Goal: Information Seeking & Learning: Learn about a topic

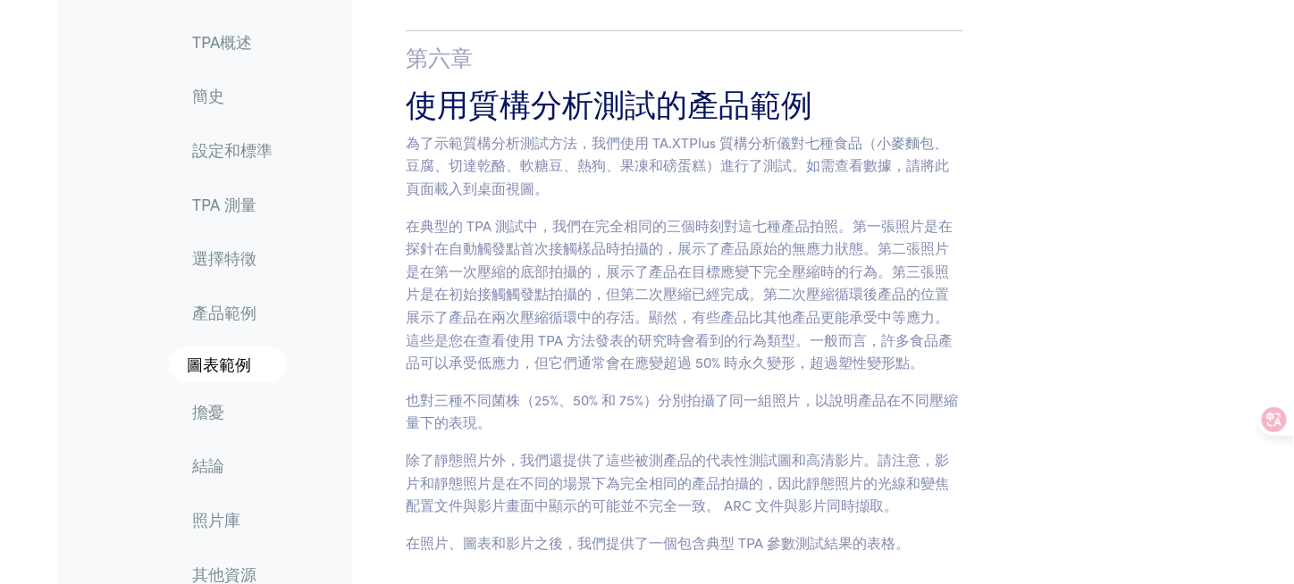
scroll to position [13306, 0]
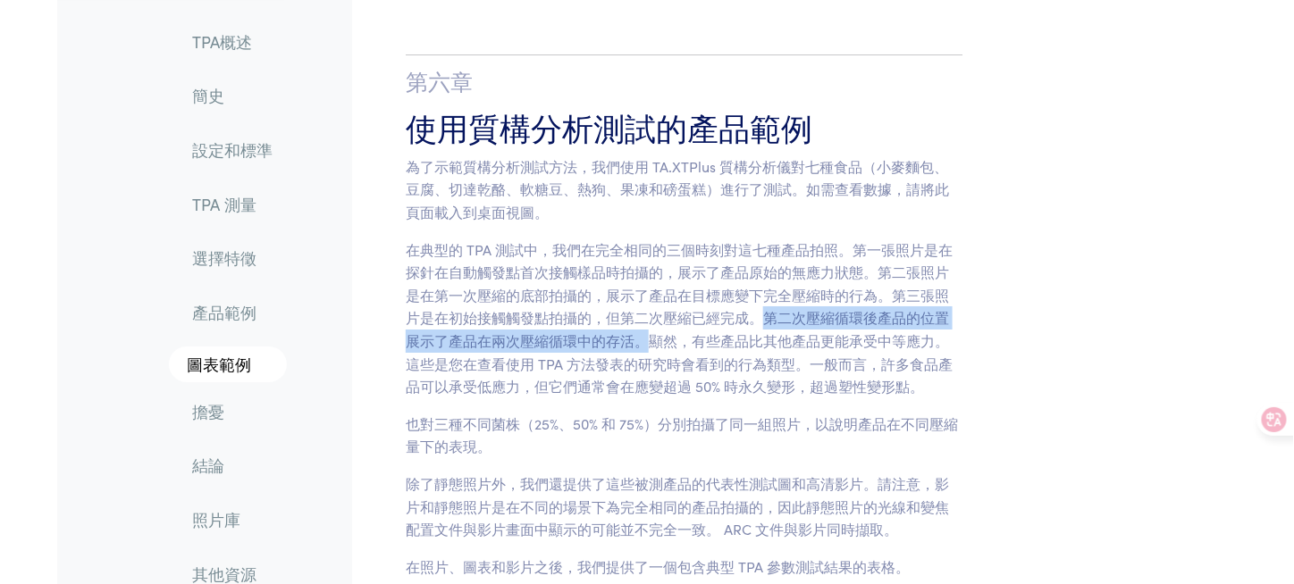
drag, startPoint x: 644, startPoint y: 251, endPoint x: 766, endPoint y: 234, distance: 123.6
click at [766, 239] on font "在典型的 TPA 測試中，我們在完全相同的三個時刻對這七種產品拍照。第一張照片是在探針在自動觸發點首次接觸樣品時拍攝的，展示了產品原始的無應力狀態。第二張照片…" at bounding box center [679, 317] width 547 height 157
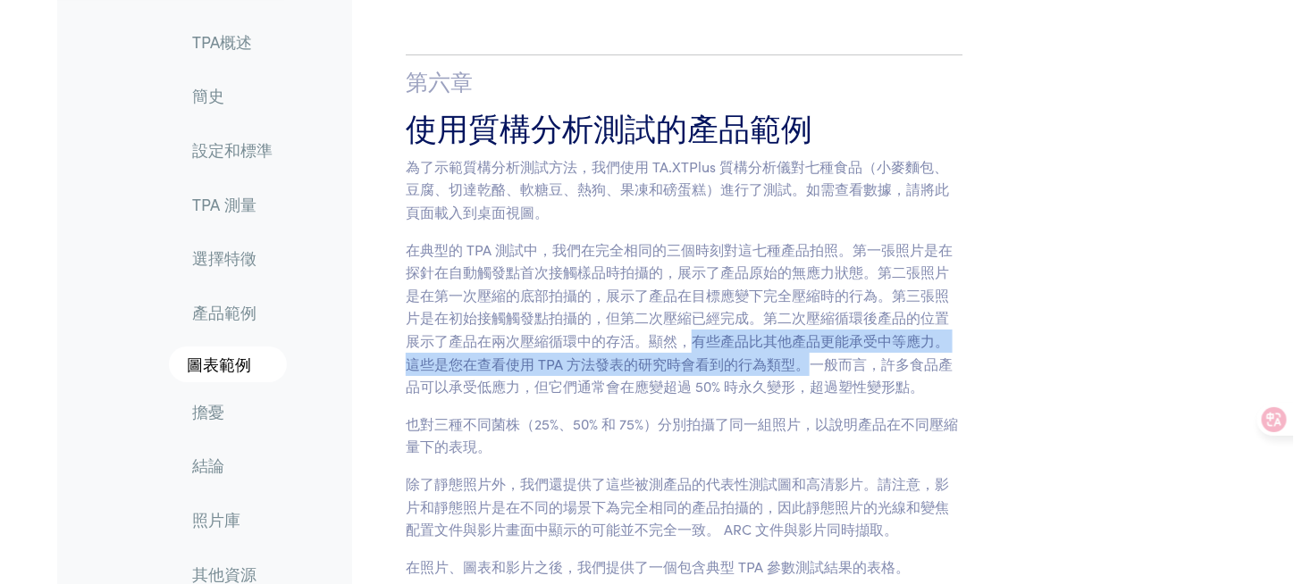
drag, startPoint x: 694, startPoint y: 260, endPoint x: 804, endPoint y: 275, distance: 110.9
click at [804, 275] on font "在典型的 TPA 測試中，我們在完全相同的三個時刻對這七種產品拍照。第一張照片是在探針在自動觸發點首次接觸樣品時拍攝的，展示了產品原始的無應力狀態。第二張照片…" at bounding box center [679, 317] width 547 height 157
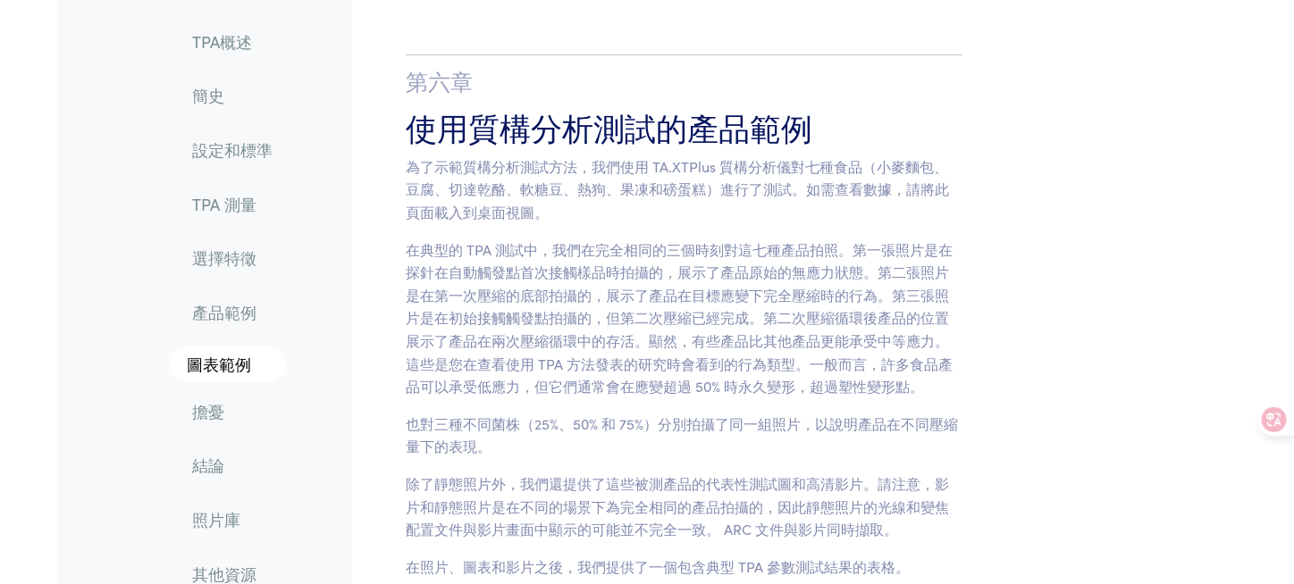
click at [894, 271] on font "在典型的 TPA 測試中，我們在完全相同的三個時刻對這七種產品拍照。第一張照片是在探針在自動觸發點首次接觸樣品時拍攝的，展示了產品原始的無應力狀態。第二張照片…" at bounding box center [679, 317] width 547 height 157
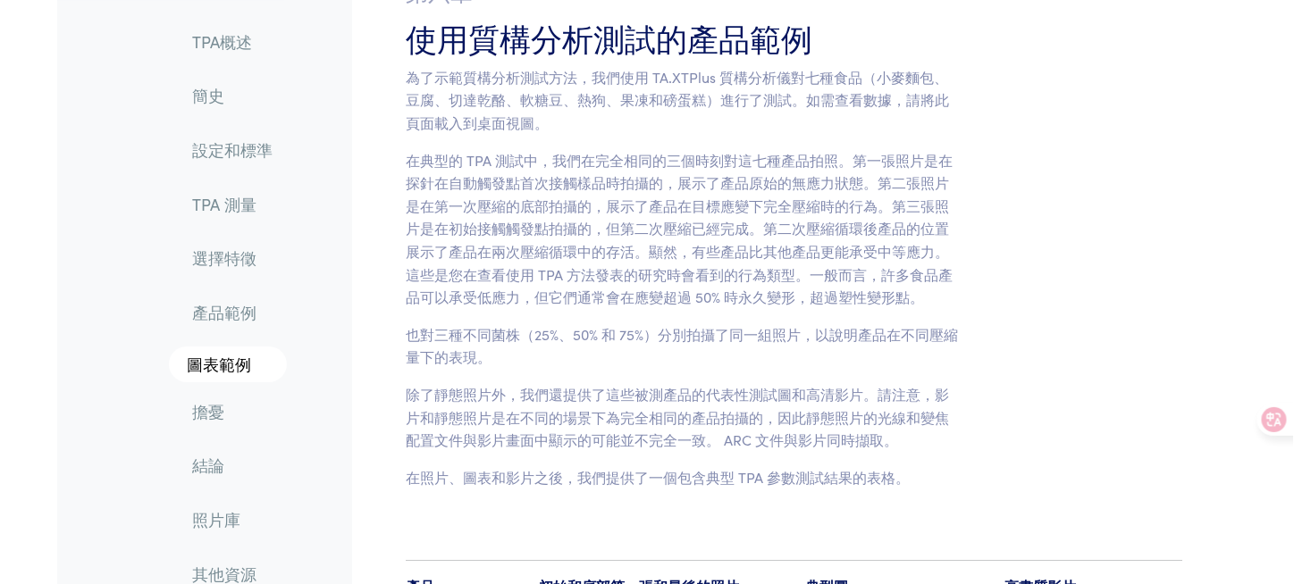
scroll to position [13484, 0]
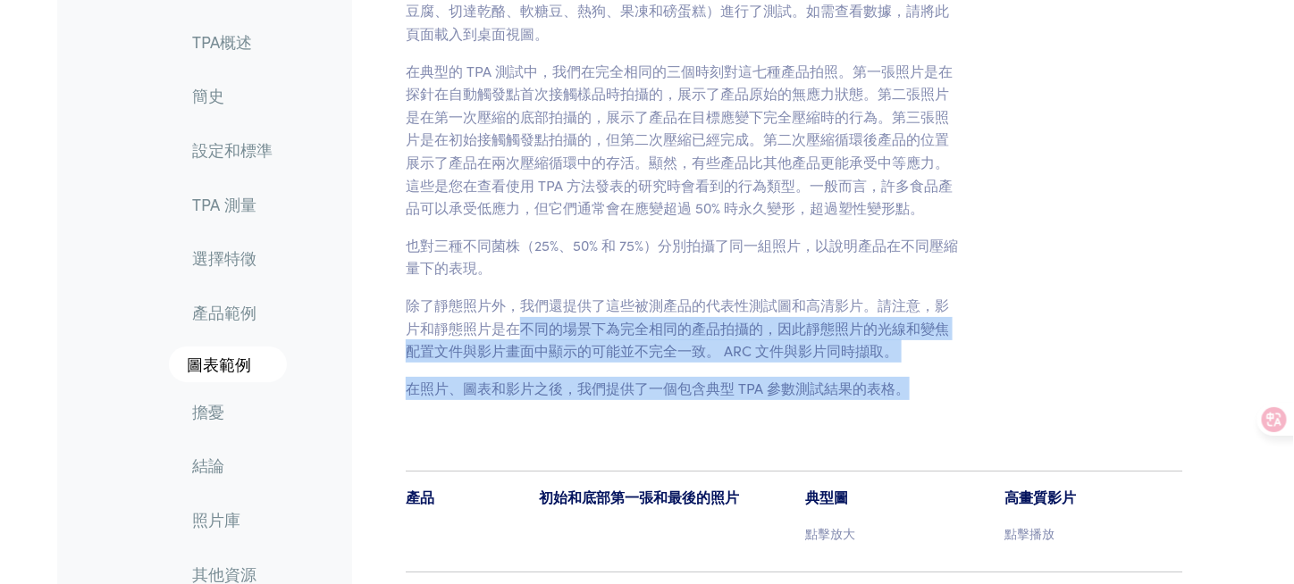
drag, startPoint x: 524, startPoint y: 232, endPoint x: 959, endPoint y: 278, distance: 438.3
click at [959, 278] on section "第六章 使用質構分析測試的產品範例 為了示範質構分析測試方法，我們使用 TA.XTPlus 質構分析儀對七種食品（小麥麵包、豆腐、切達乾酪、軟糖豆、熱狗、果凍…" at bounding box center [684, 138] width 642 height 596
click at [940, 377] on p "在照片、圖表和影片之後，我們提供了一個包含典型 TPA 參數測試結果的表格。" at bounding box center [684, 388] width 557 height 23
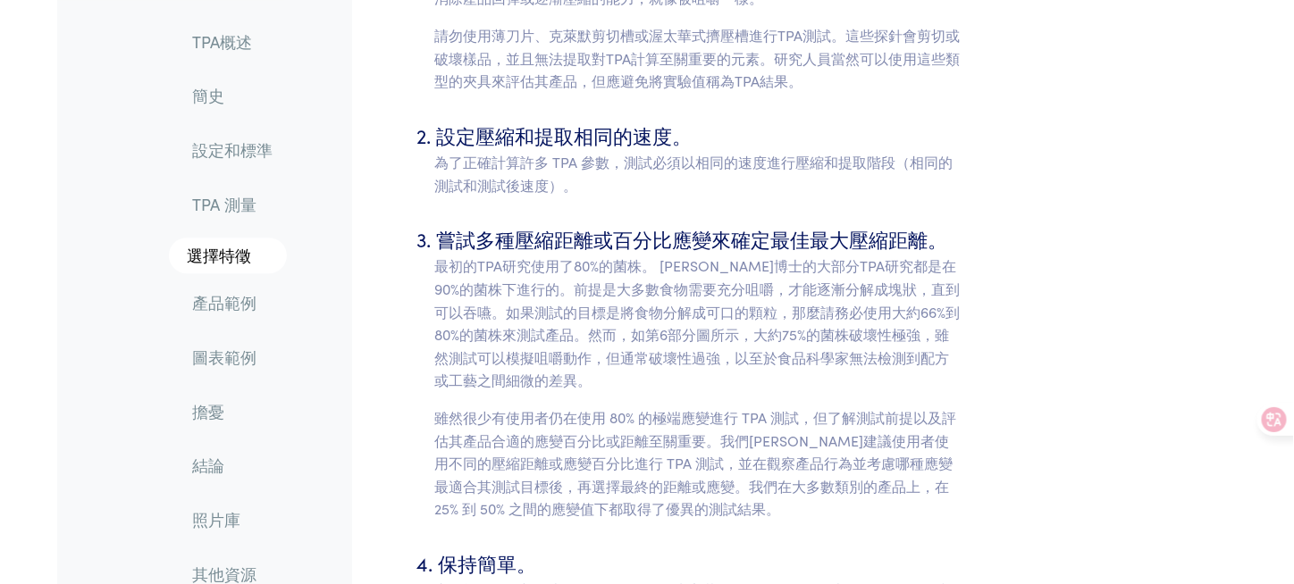
scroll to position [6069, 0]
